Goal: Information Seeking & Learning: Find specific fact

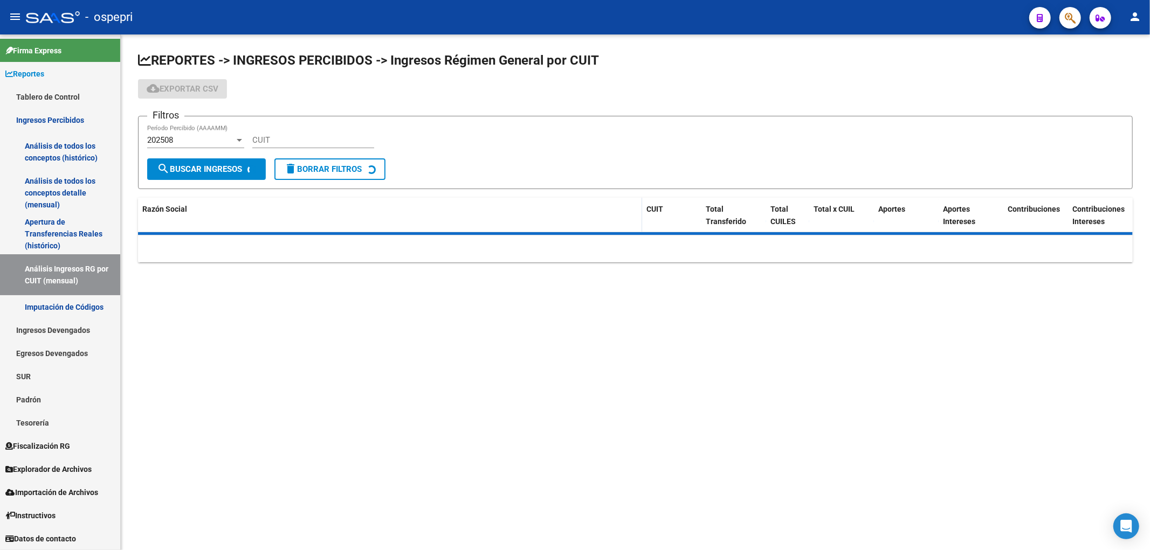
click at [290, 140] on input "CUIT" at bounding box center [313, 140] width 122 height 10
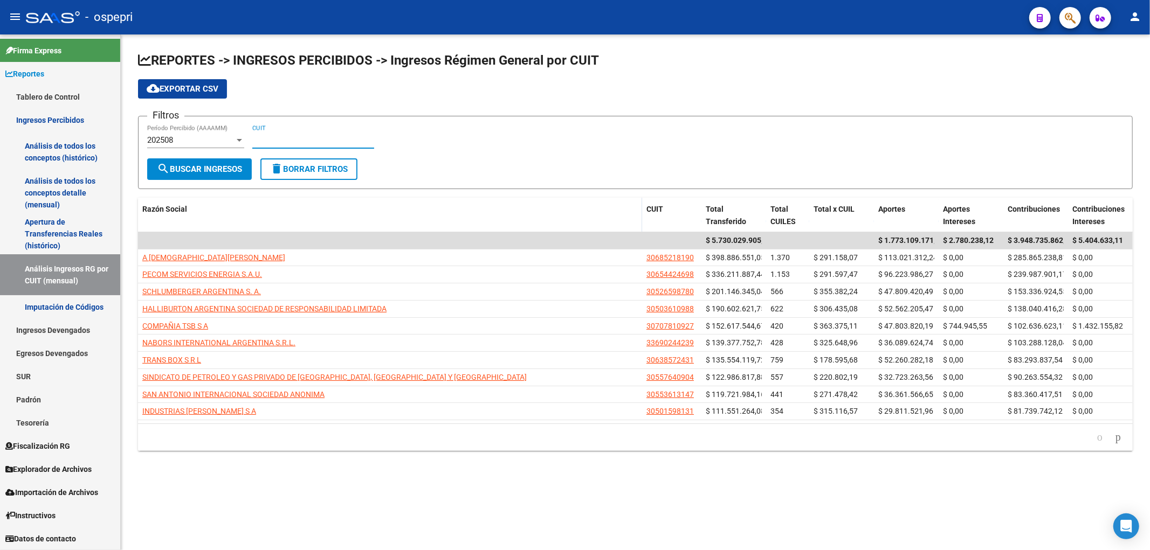
paste input "30-71766491-0"
type input "30-71766491-0"
click at [237, 168] on span "search Buscar Ingresos" at bounding box center [199, 169] width 85 height 10
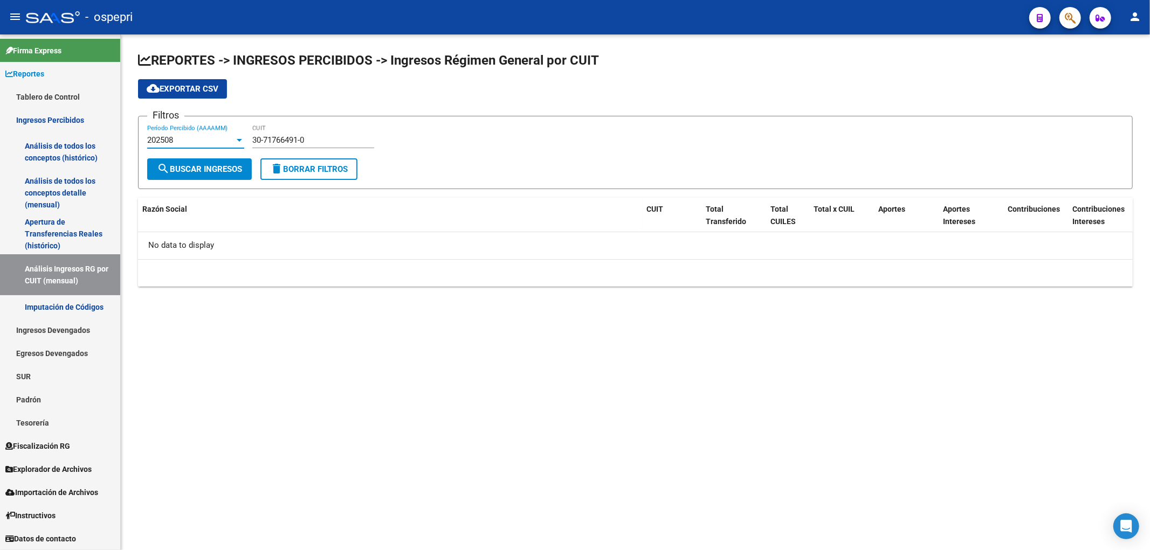
click at [210, 140] on div "202508" at bounding box center [190, 140] width 87 height 10
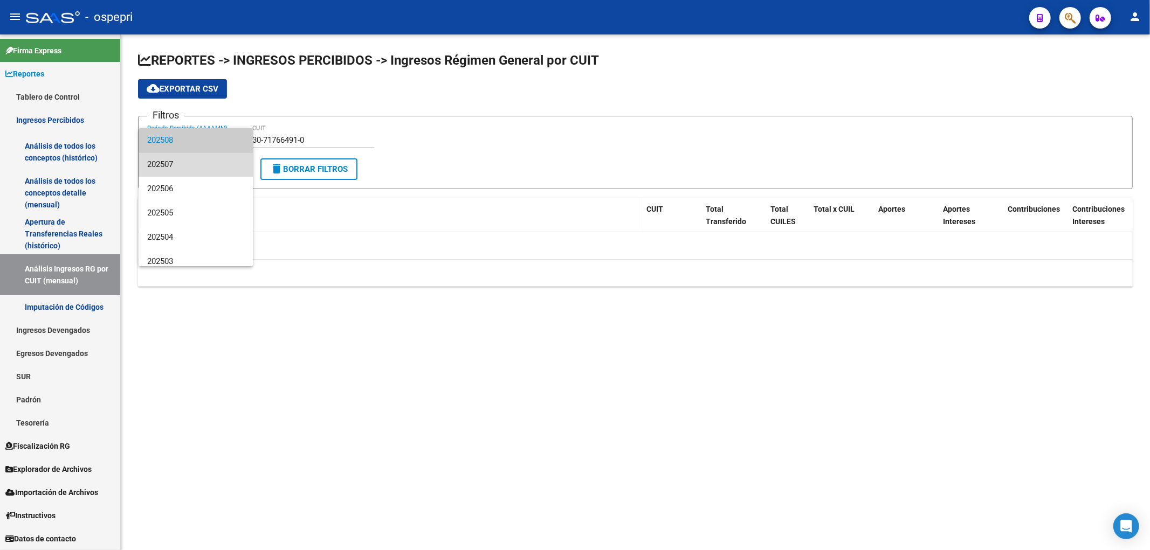
click at [206, 166] on span "202507" at bounding box center [195, 165] width 97 height 24
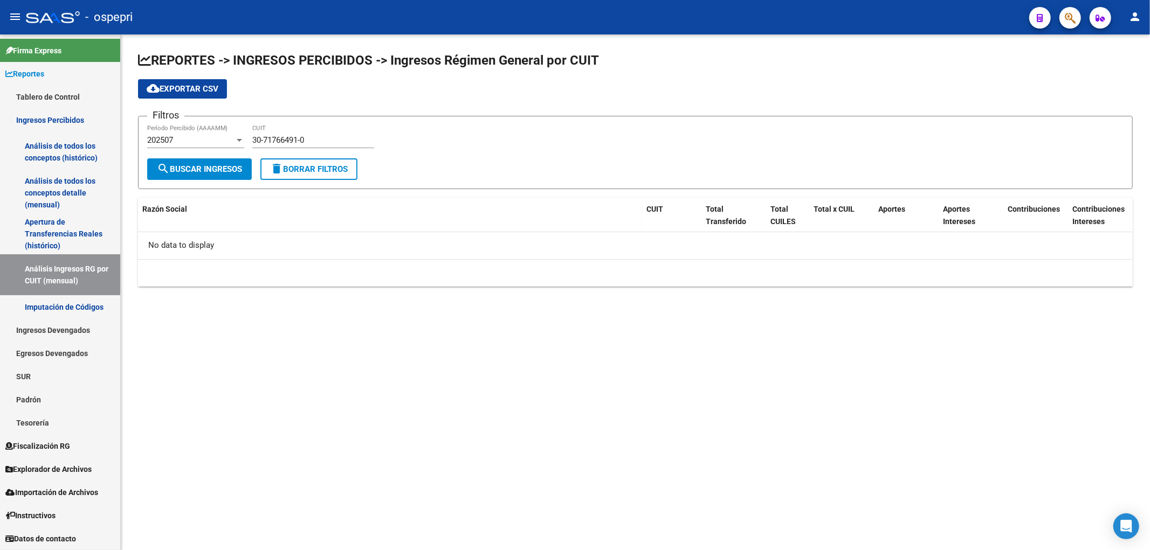
click at [207, 168] on span "search Buscar Ingresos" at bounding box center [199, 169] width 85 height 10
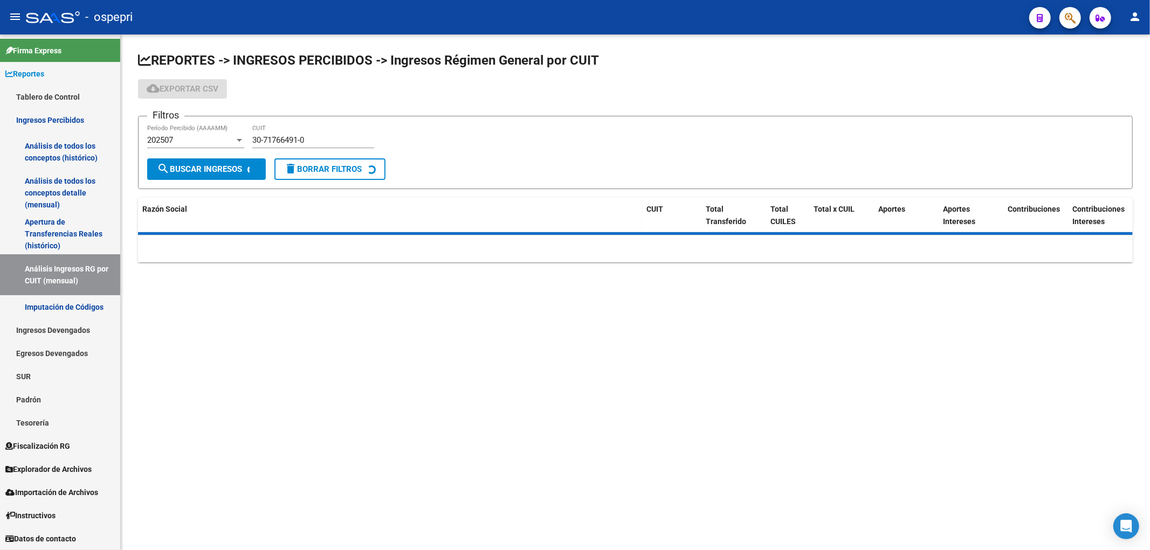
click at [219, 139] on div "202507" at bounding box center [190, 140] width 87 height 10
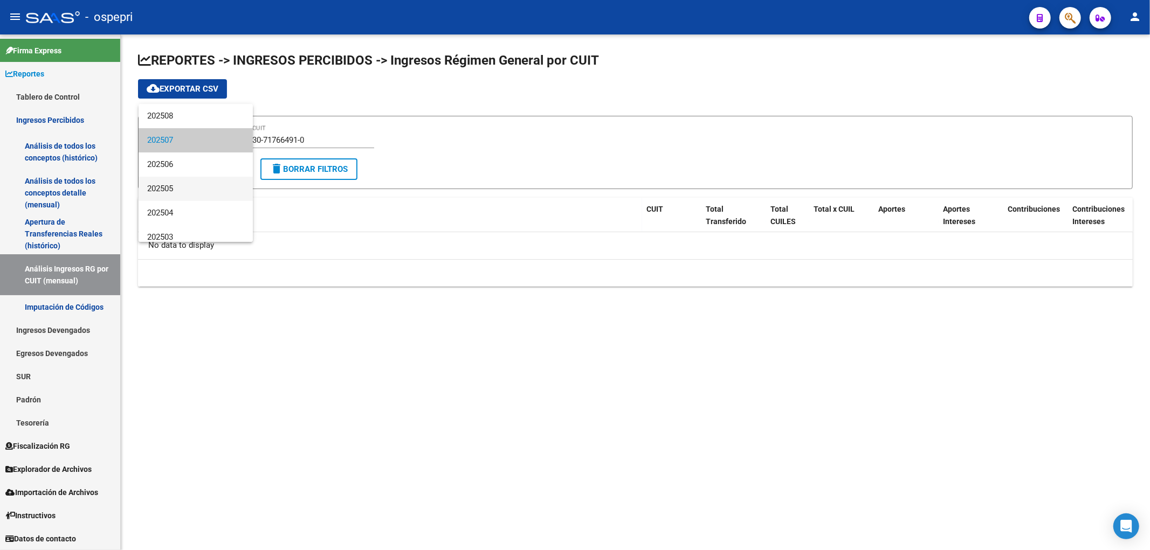
click at [194, 192] on span "202505" at bounding box center [195, 189] width 97 height 24
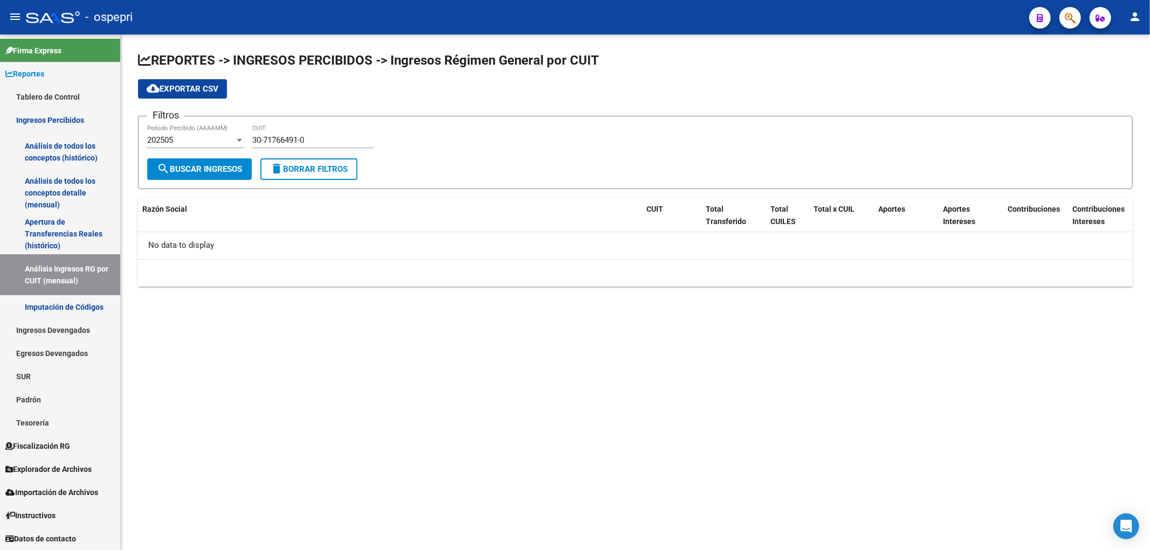
click at [209, 128] on div "202505 Período Percibido (AAAAMM)" at bounding box center [195, 136] width 97 height 23
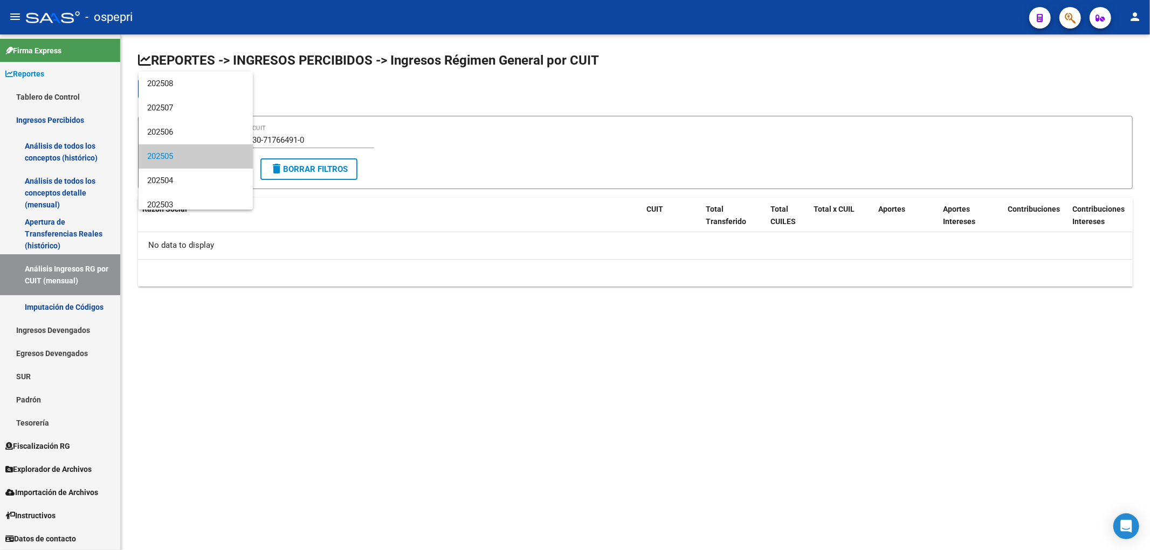
scroll to position [16, 0]
click at [178, 189] on span "202503" at bounding box center [195, 189] width 97 height 24
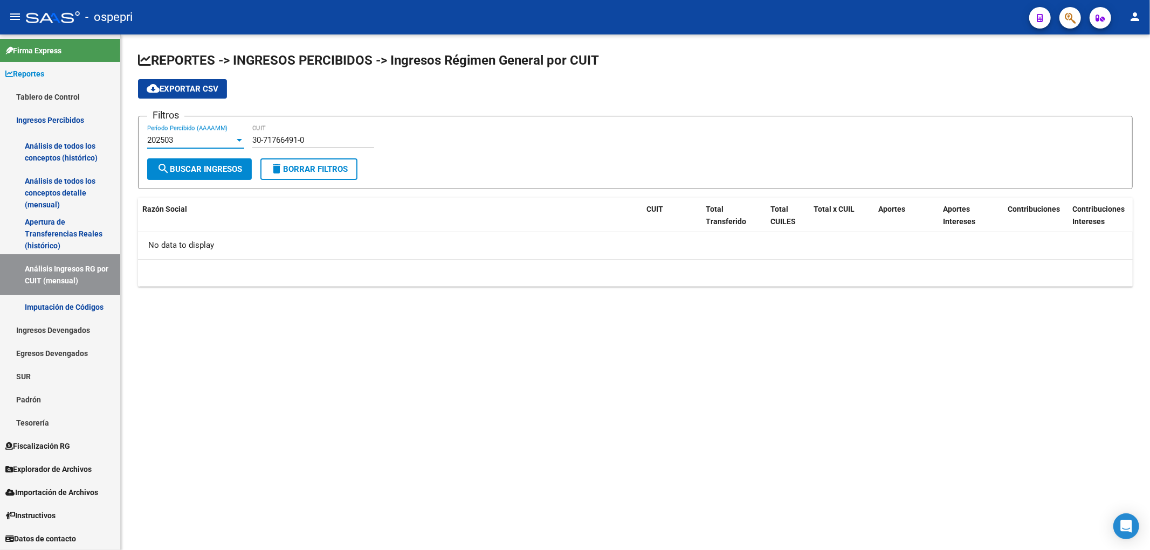
click at [218, 136] on div "202503" at bounding box center [190, 140] width 87 height 10
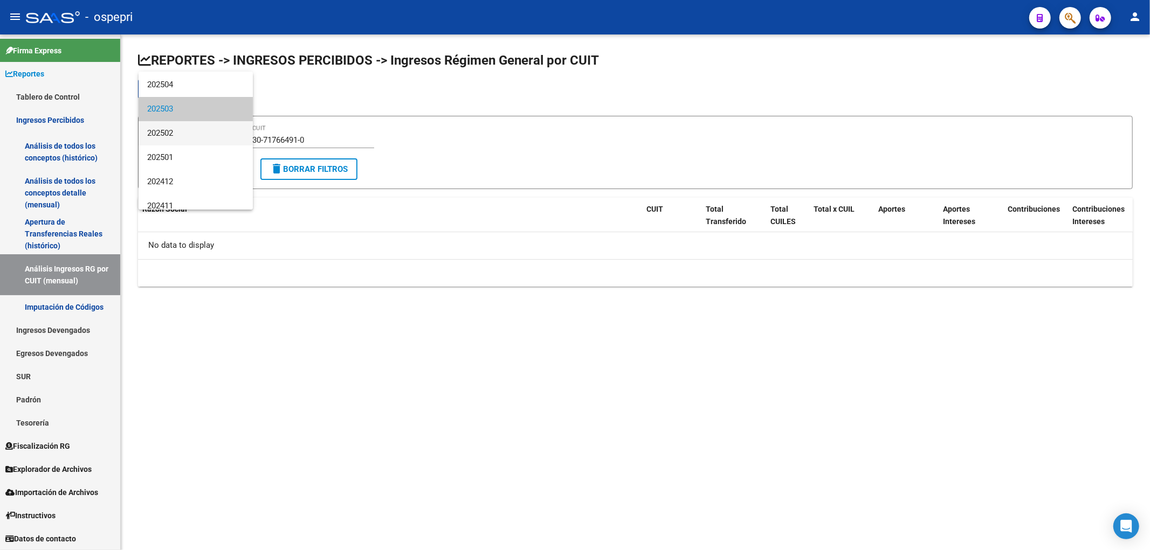
scroll to position [125, 0]
click at [211, 154] on span "202412" at bounding box center [195, 153] width 97 height 24
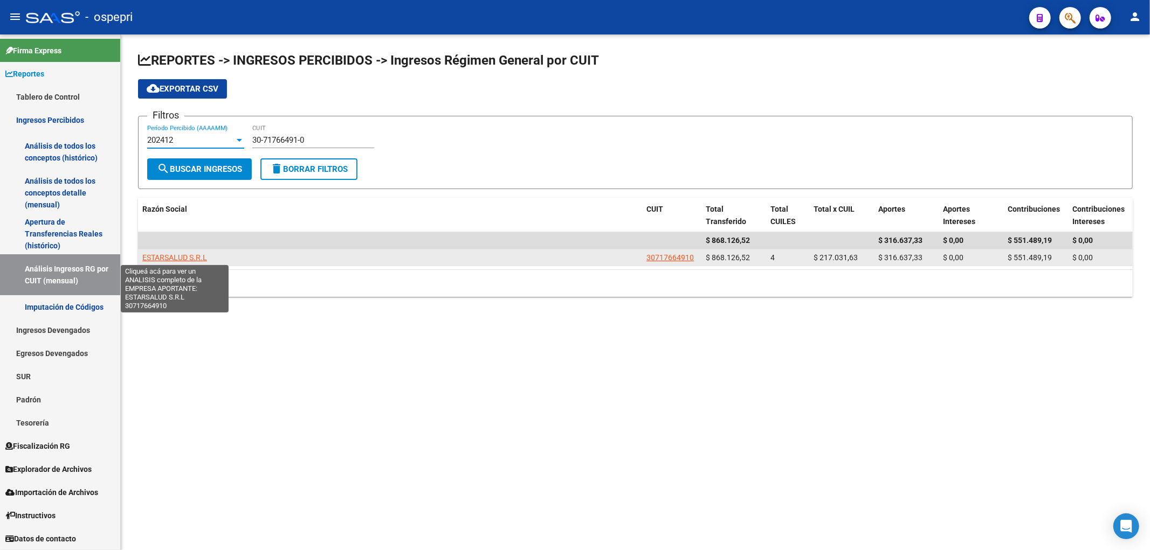
click at [180, 253] on span "ESTARSALUD S.R.L" at bounding box center [174, 257] width 65 height 9
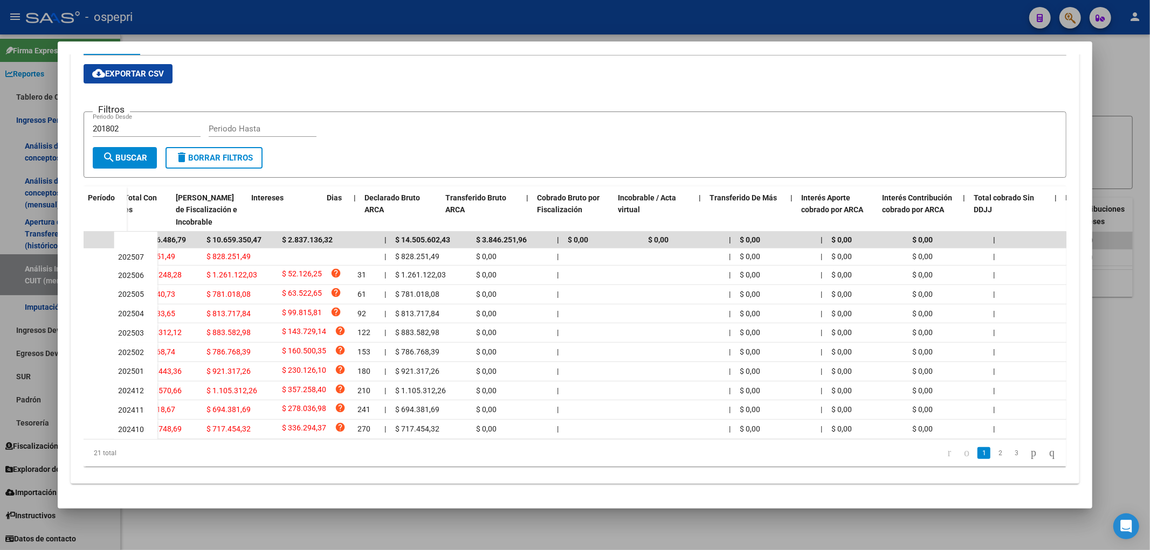
scroll to position [0, 348]
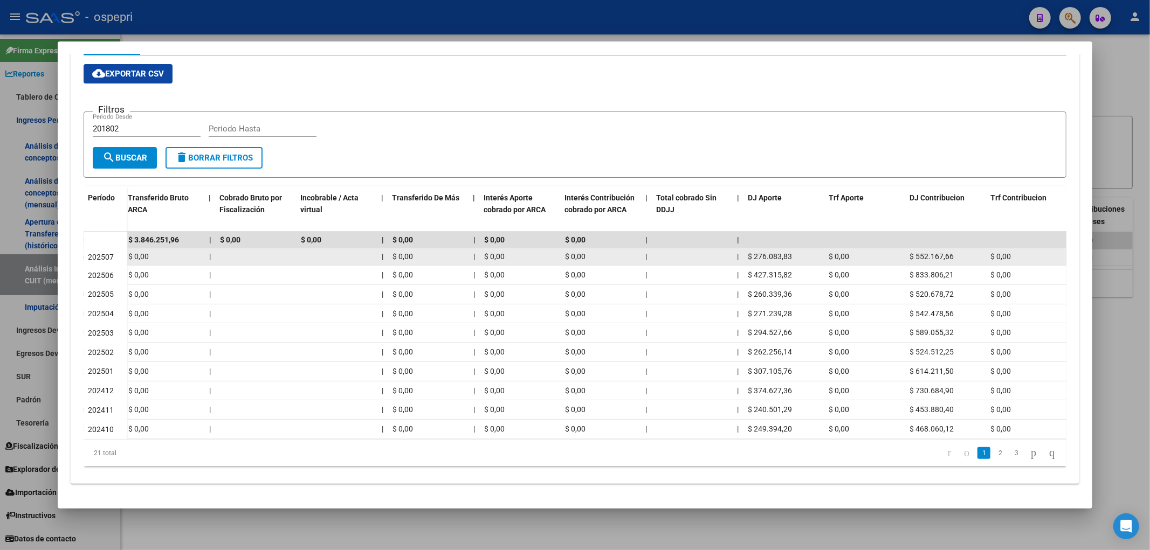
click at [769, 251] on div "$ 276.083,83" at bounding box center [784, 257] width 72 height 12
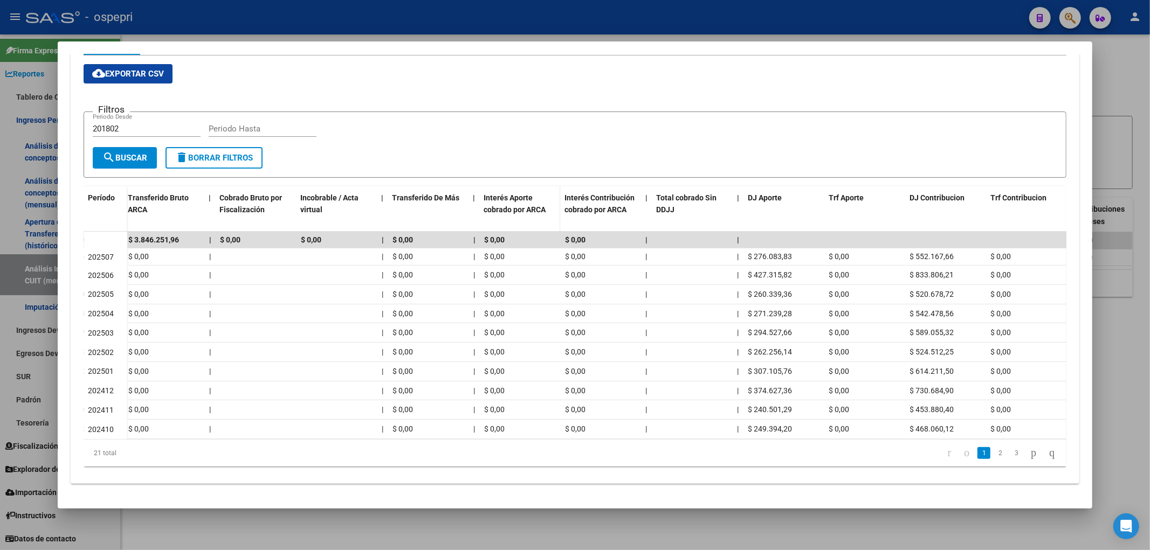
copy span "276.083,83"
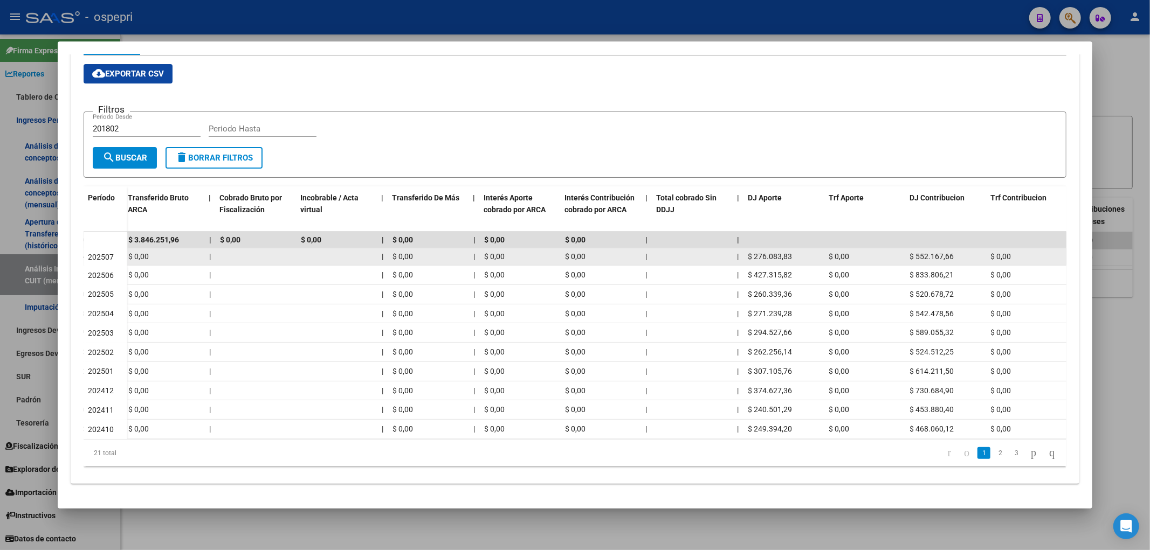
click at [941, 248] on datatable-body-cell "$ 552.167,66" at bounding box center [945, 256] width 81 height 17
click at [939, 252] on span "$ 552.167,66" at bounding box center [932, 256] width 44 height 9
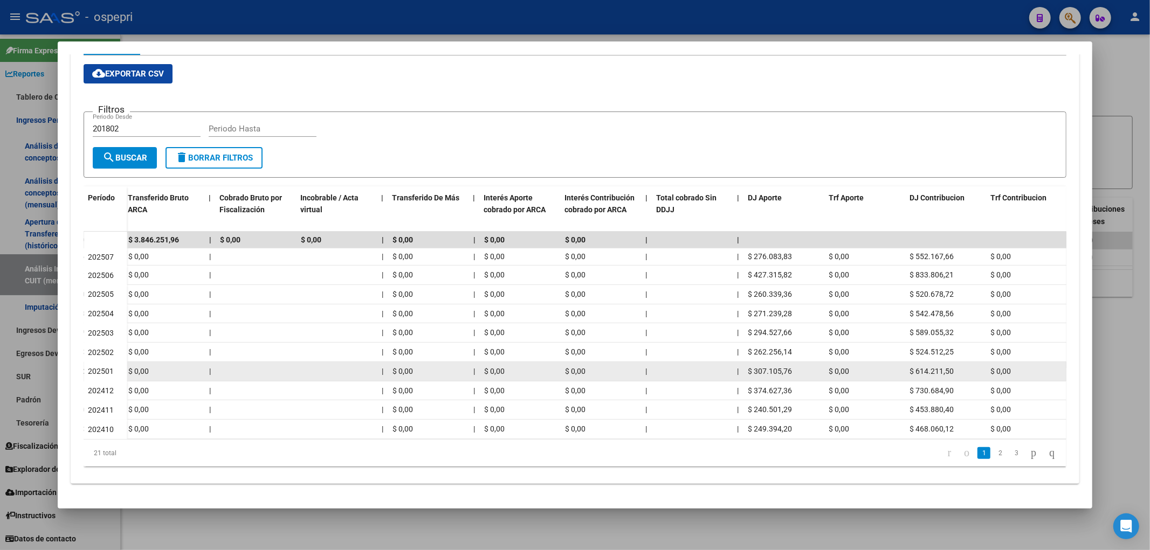
copy span "552.167,66"
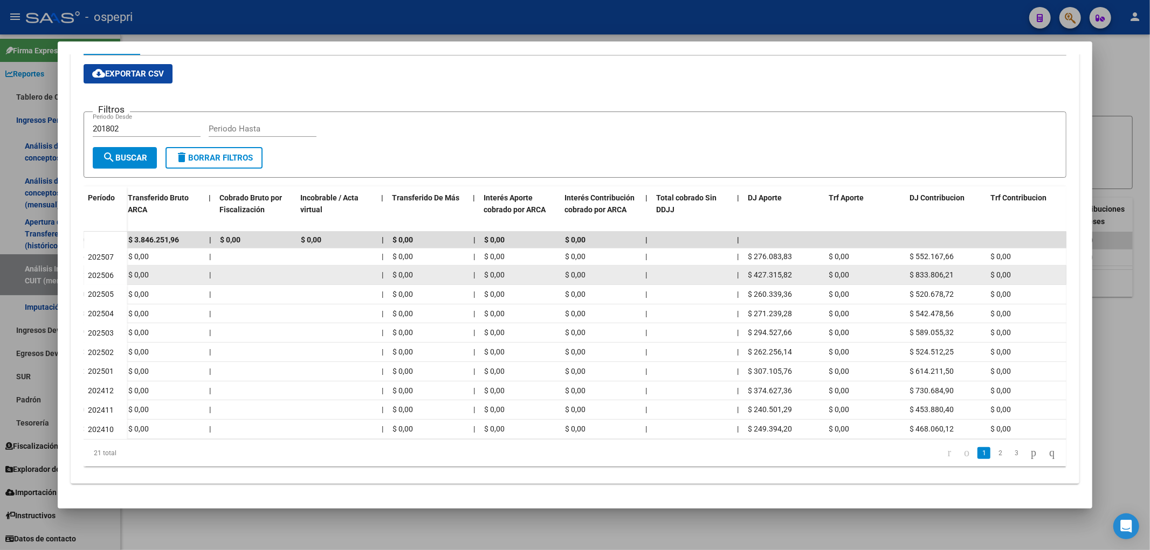
click at [779, 271] on span "$ 427.315,82" at bounding box center [770, 275] width 44 height 9
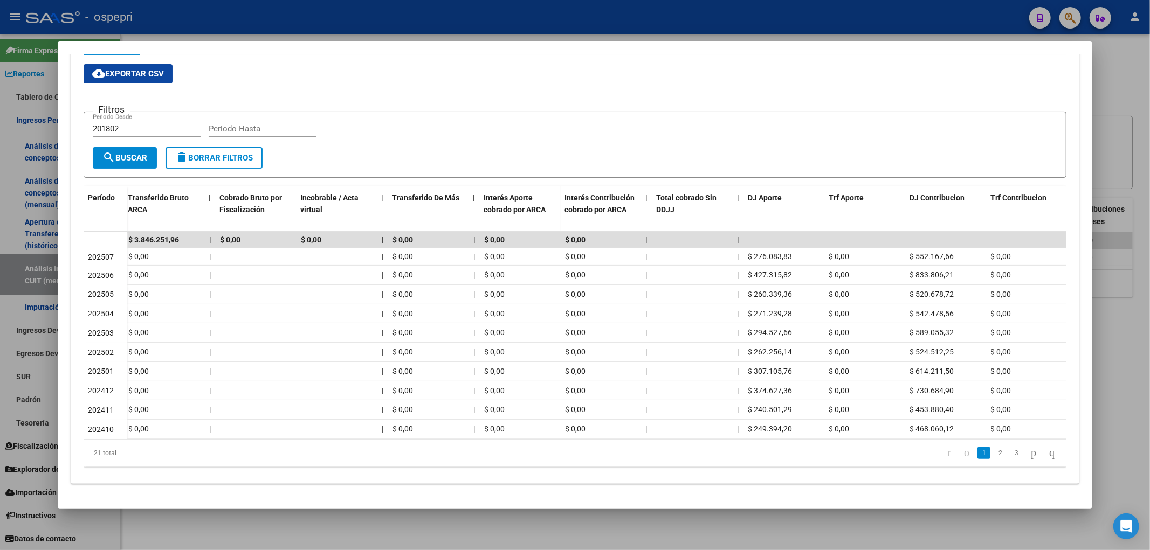
copy span "427.315,82"
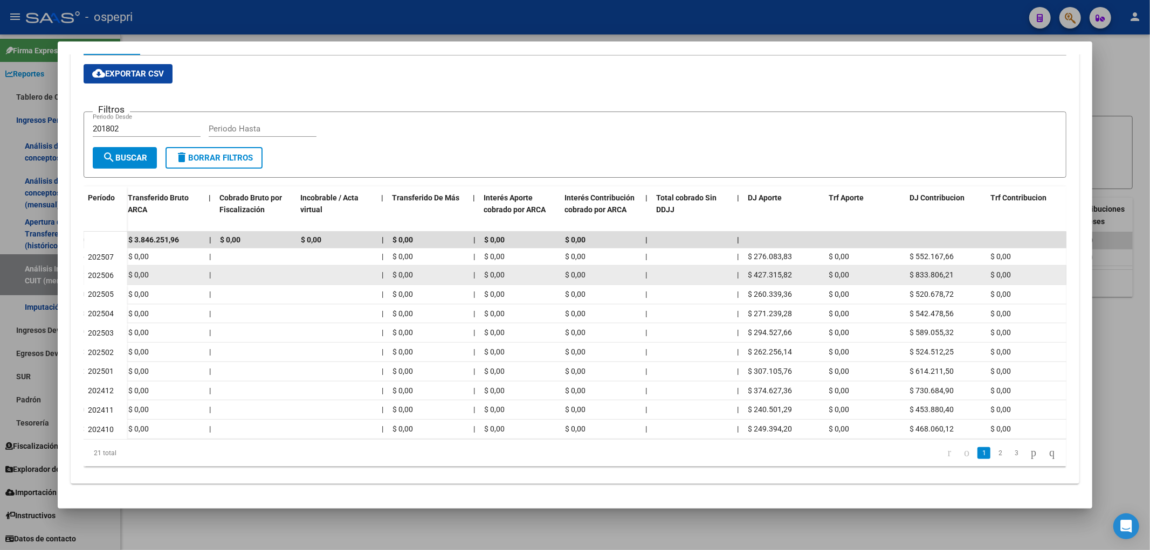
click at [936, 269] on div "$ 833.806,21" at bounding box center [946, 275] width 72 height 12
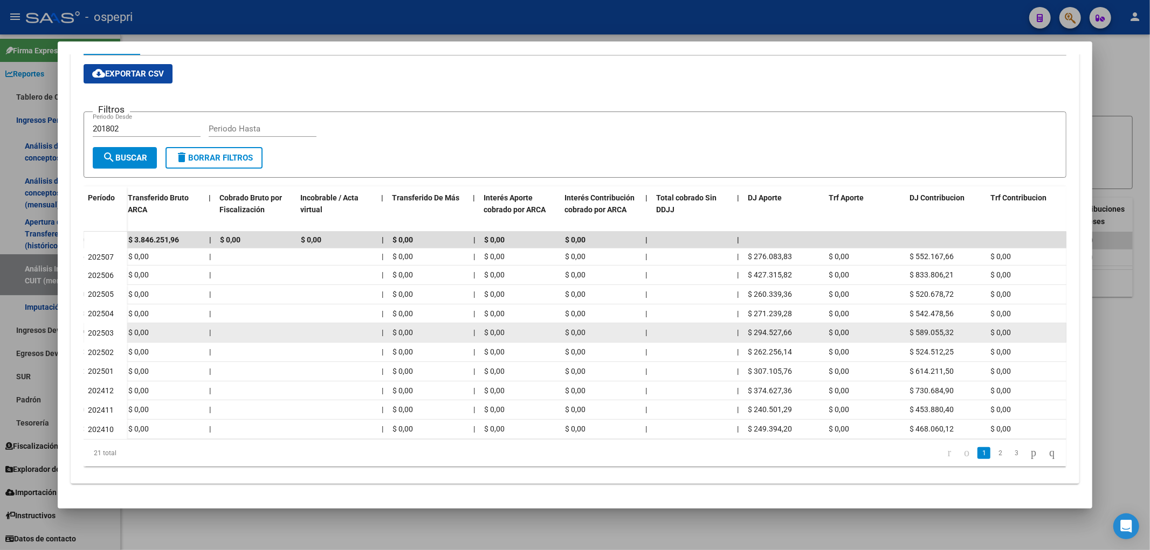
copy span "833.806,21"
